Goal: Find contact information: Find contact information

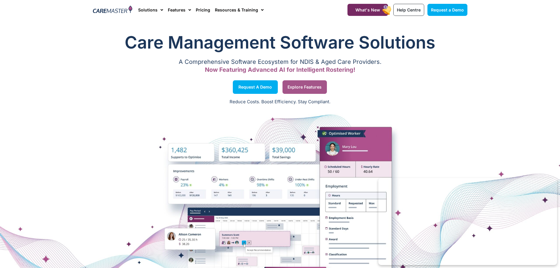
click at [317, 89] on link "Explore Features" at bounding box center [304, 87] width 44 height 14
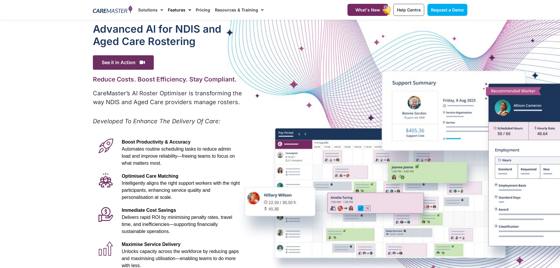
click at [175, 12] on link "Features" at bounding box center [179, 10] width 23 height 20
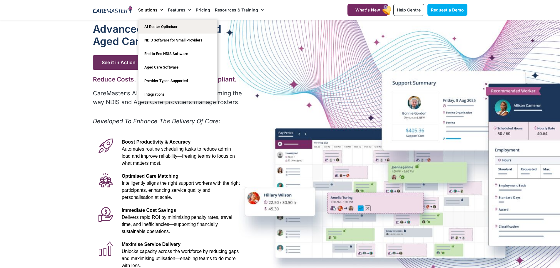
click at [146, 10] on link "Solutions" at bounding box center [150, 10] width 25 height 20
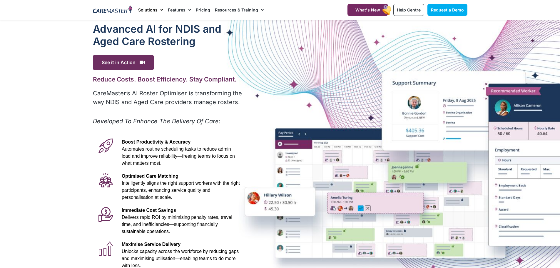
click at [147, 12] on link "Solutions" at bounding box center [150, 10] width 25 height 20
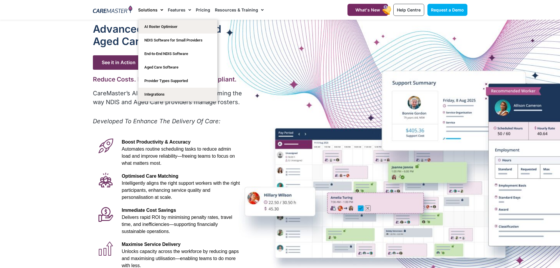
click at [154, 96] on link "Integrations" at bounding box center [177, 95] width 79 height 14
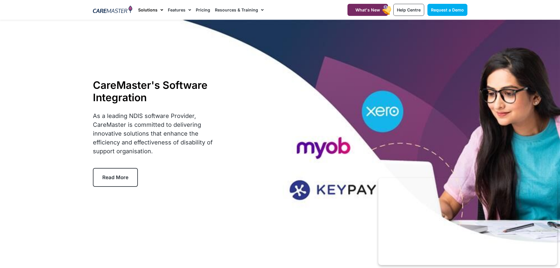
click at [145, 10] on link "Solutions" at bounding box center [150, 10] width 25 height 20
click at [412, 7] on span "Help Centre" at bounding box center [409, 9] width 24 height 5
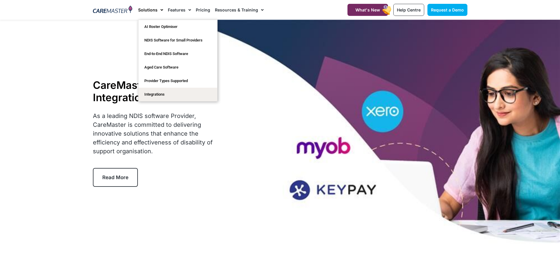
click at [148, 11] on link "Solutions" at bounding box center [150, 10] width 25 height 20
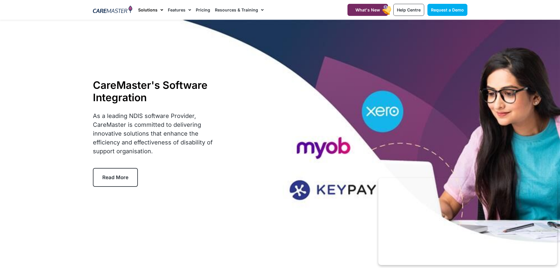
click at [150, 5] on link "Solutions" at bounding box center [150, 10] width 25 height 20
click at [150, 6] on link "Solutions" at bounding box center [150, 10] width 25 height 20
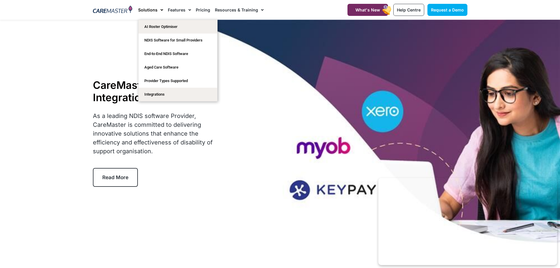
click at [163, 28] on link "AI Roster Optimiser" at bounding box center [177, 27] width 79 height 14
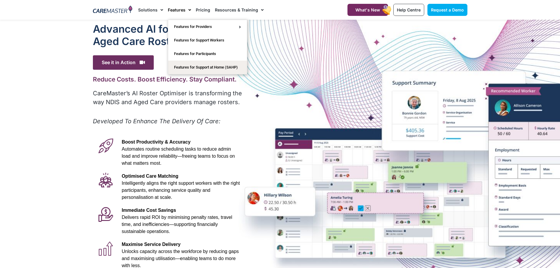
click at [208, 68] on link "Features for Support at Home (SAHP)" at bounding box center [207, 68] width 79 height 14
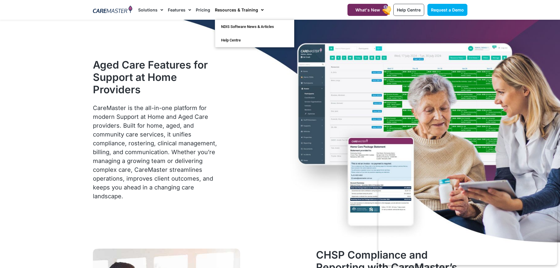
click at [228, 9] on link "Resources & Training" at bounding box center [239, 10] width 49 height 20
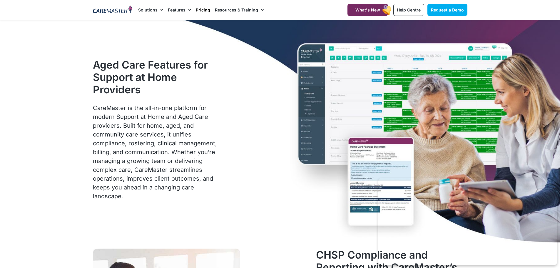
click at [203, 10] on link "Pricing" at bounding box center [203, 10] width 14 height 20
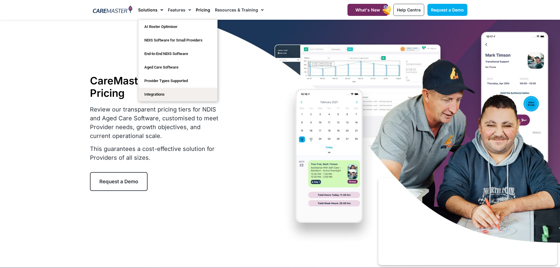
click at [159, 96] on link "Integrations" at bounding box center [177, 95] width 79 height 14
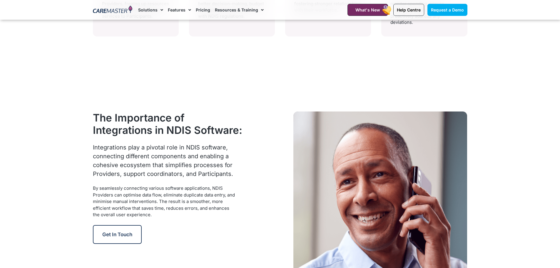
scroll to position [676, 0]
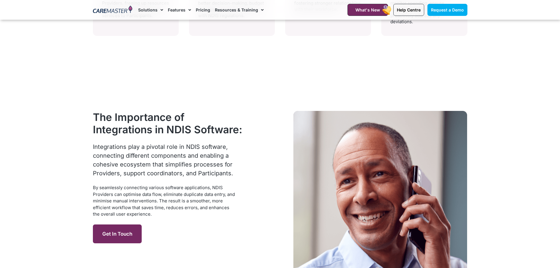
click at [129, 236] on span "Get in Touch" at bounding box center [117, 234] width 30 height 6
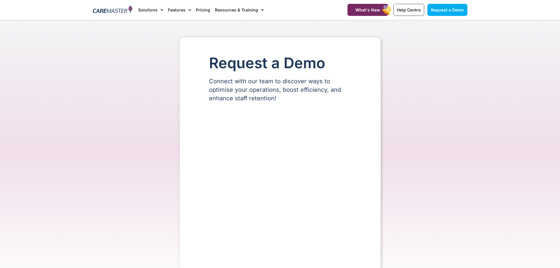
select select "**"
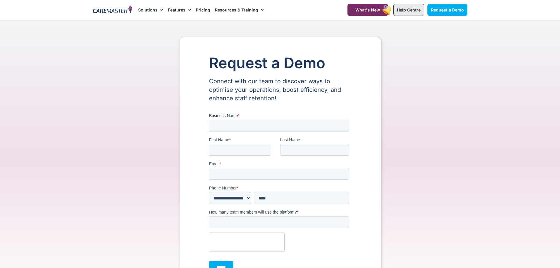
click at [416, 10] on span "Help Centre" at bounding box center [409, 9] width 24 height 5
